Goal: Find specific page/section: Find specific page/section

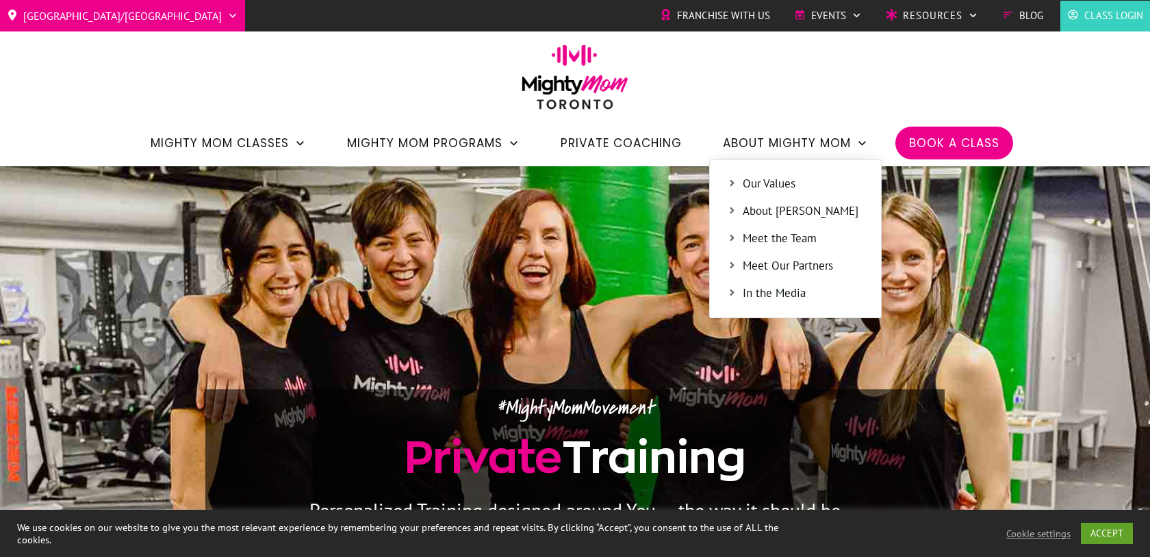
click at [802, 242] on span "Meet the Team" at bounding box center [802, 239] width 121 height 18
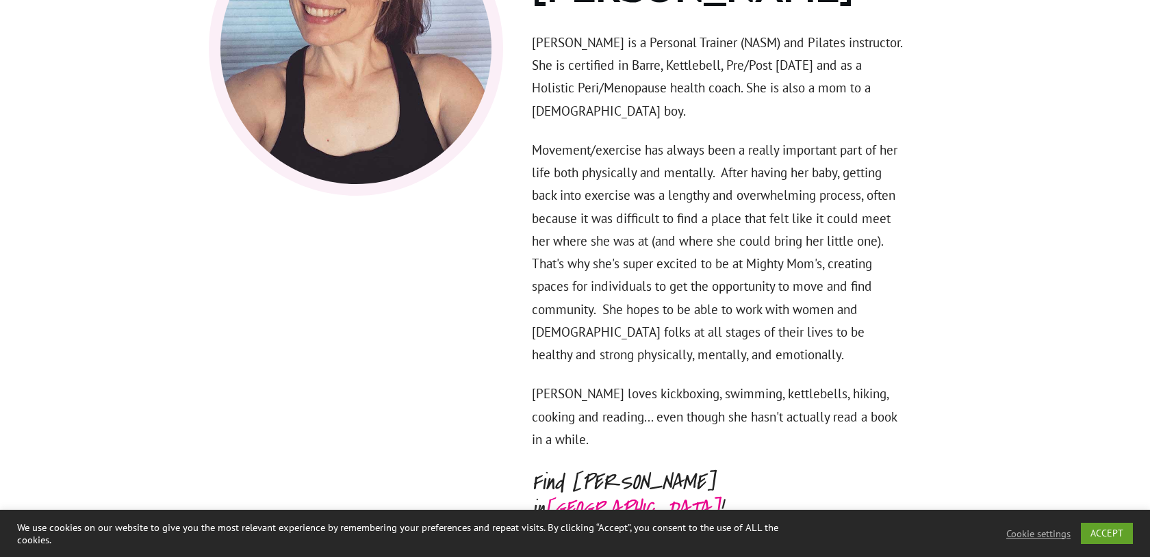
scroll to position [5144, 0]
